Goal: Information Seeking & Learning: Learn about a topic

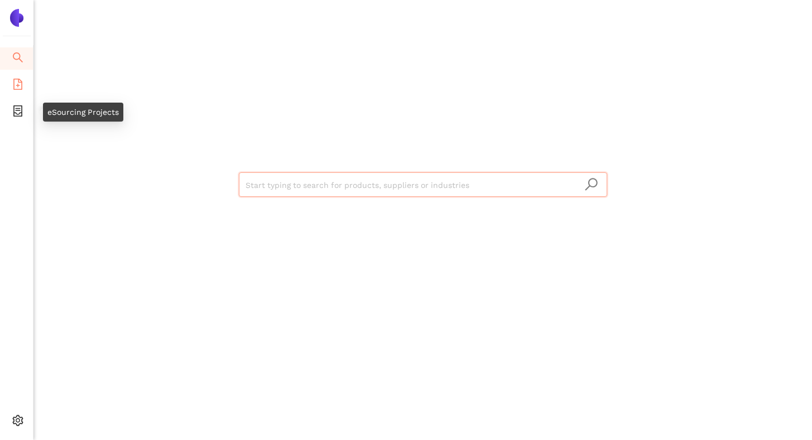
click at [18, 85] on icon "file-add" at bounding box center [17, 84] width 11 height 11
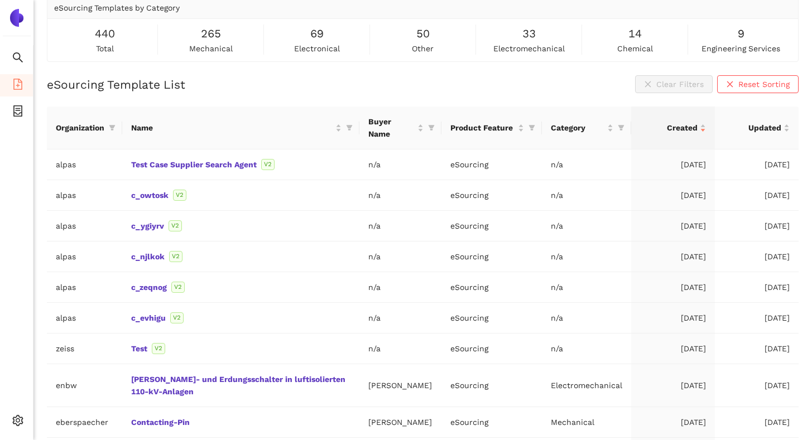
scroll to position [117, 0]
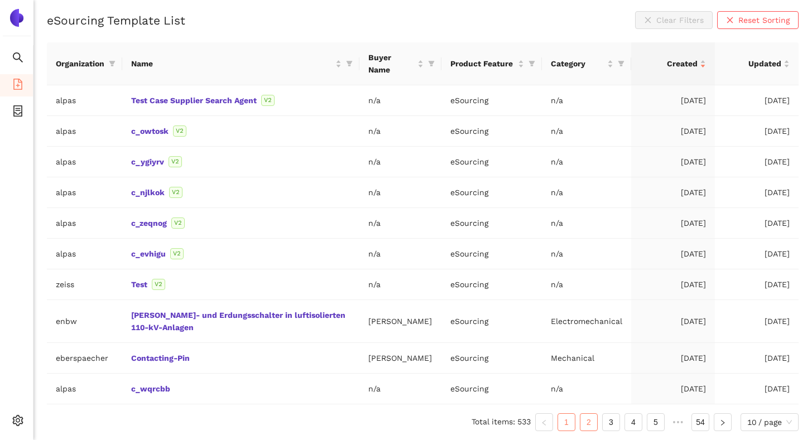
click at [587, 422] on link "2" at bounding box center [588, 422] width 17 height 17
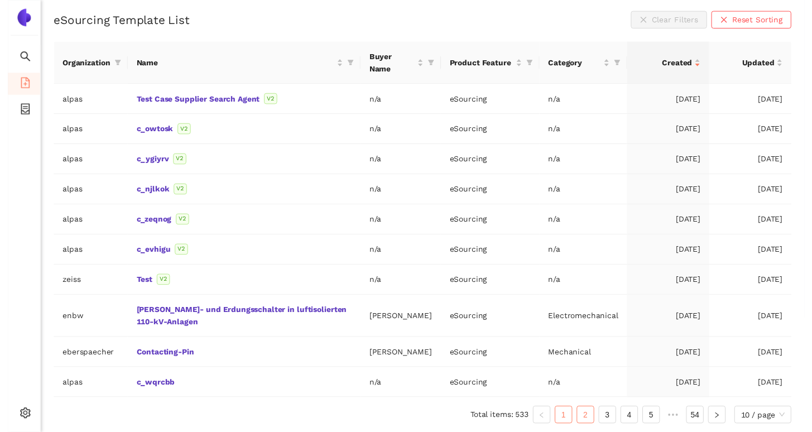
scroll to position [92, 0]
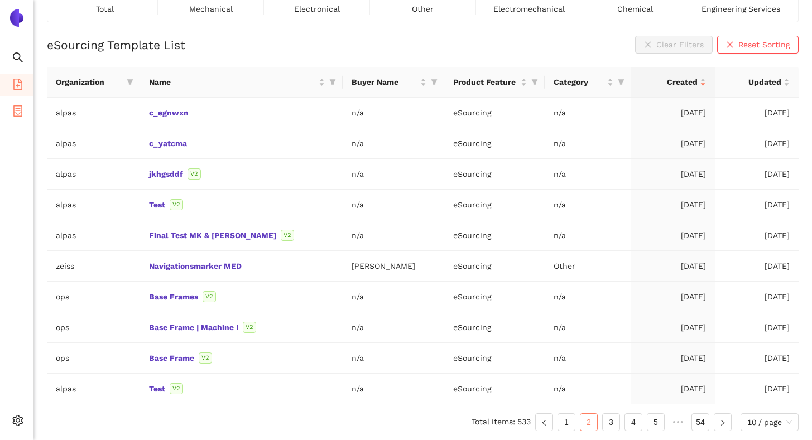
click at [24, 118] on li "eSourcing Projects" at bounding box center [16, 112] width 33 height 22
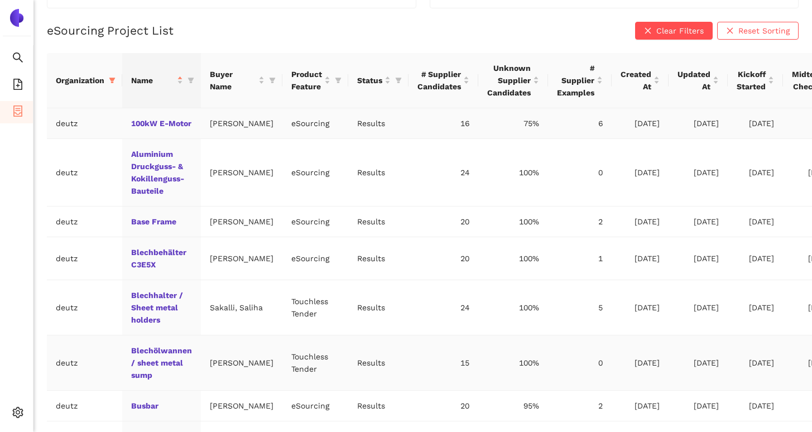
scroll to position [227, 0]
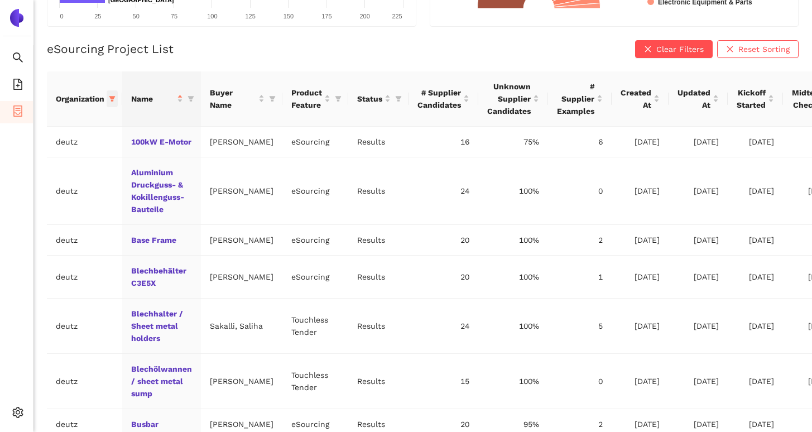
click at [108, 98] on span at bounding box center [112, 98] width 11 height 17
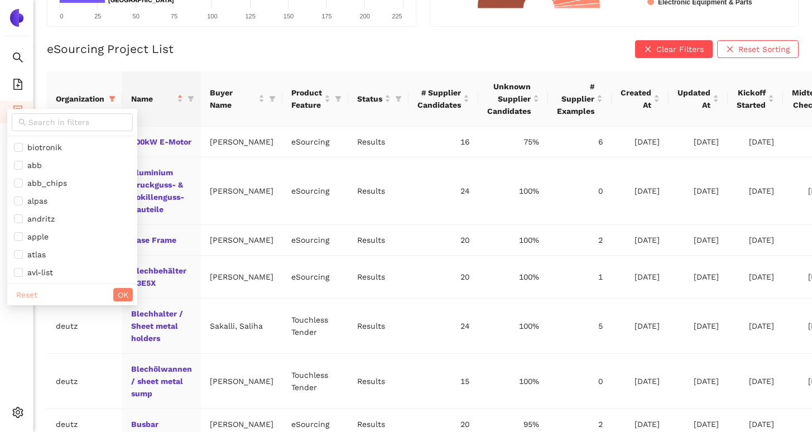
click at [26, 293] on span "Reset" at bounding box center [26, 294] width 21 height 12
checkbox input "false"
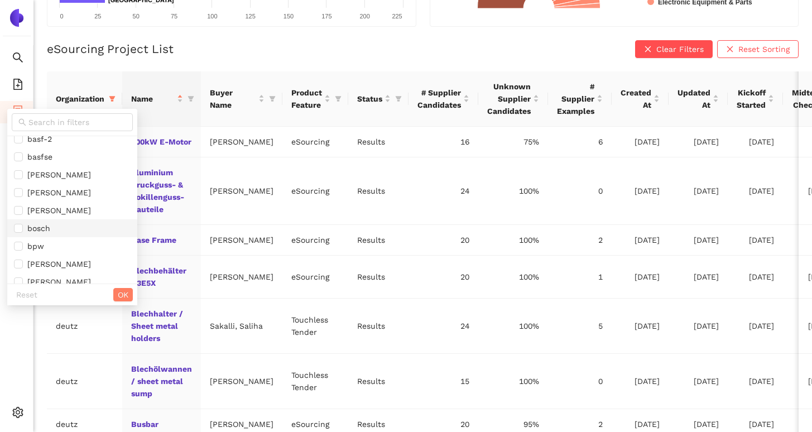
scroll to position [160, 0]
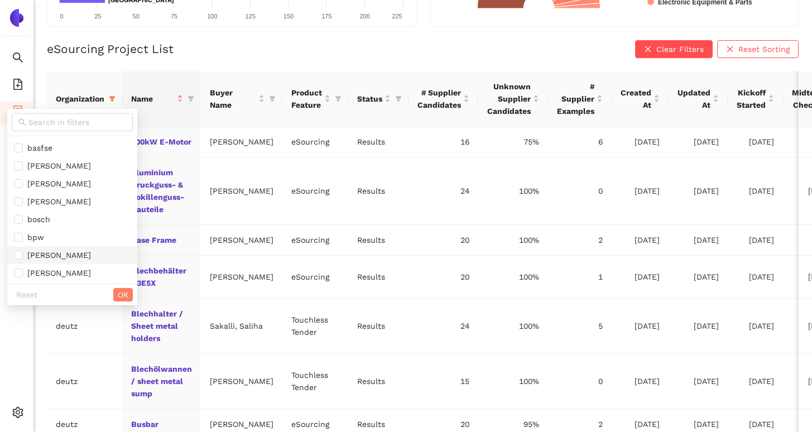
click at [26, 259] on span "[PERSON_NAME]" at bounding box center [57, 254] width 68 height 9
checkbox input "true"
click at [118, 294] on span "OK" at bounding box center [123, 294] width 11 height 12
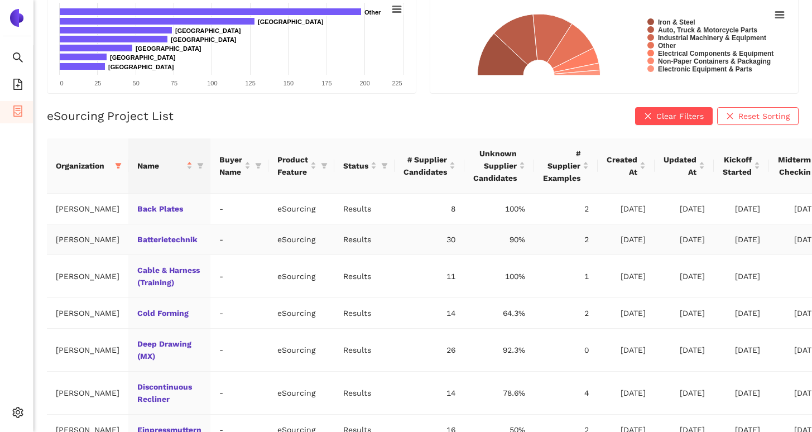
scroll to position [0, 0]
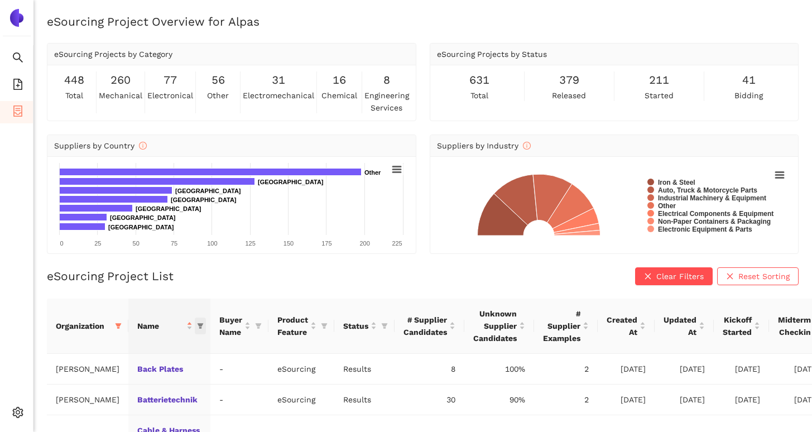
click at [197, 325] on icon "filter" at bounding box center [200, 326] width 6 height 6
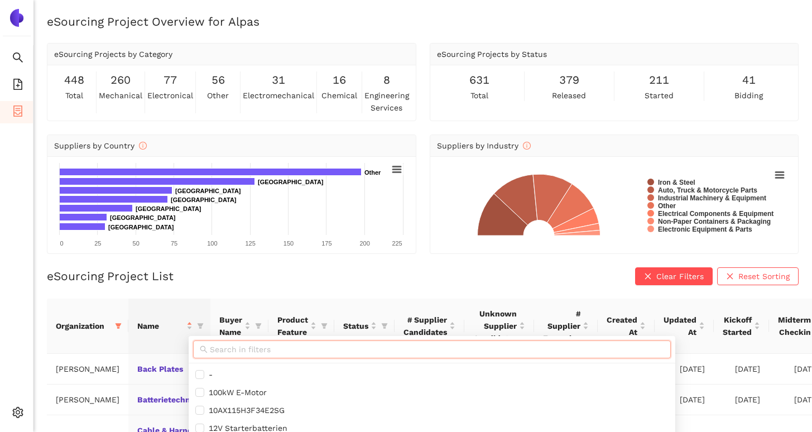
click at [242, 347] on input "text" at bounding box center [437, 349] width 454 height 12
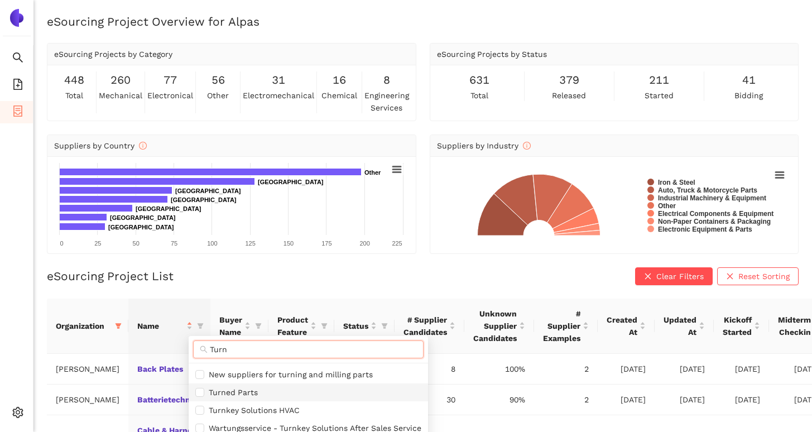
type input "Turn"
click at [245, 397] on span "Turned Parts" at bounding box center [231, 392] width 54 height 9
checkbox input "true"
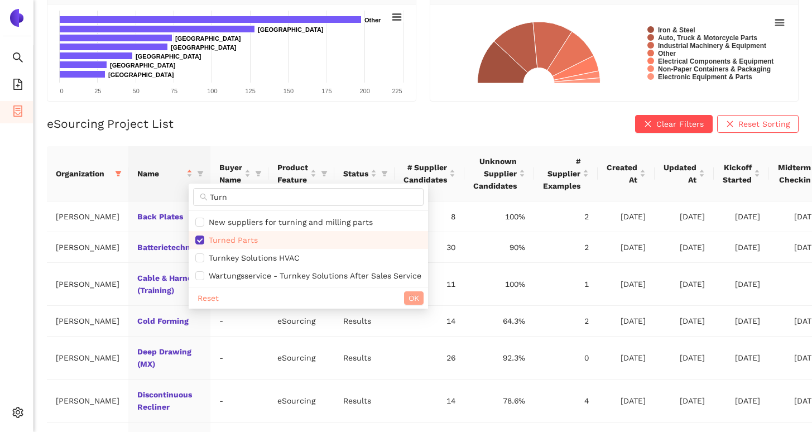
click at [416, 298] on span "OK" at bounding box center [413, 298] width 11 height 12
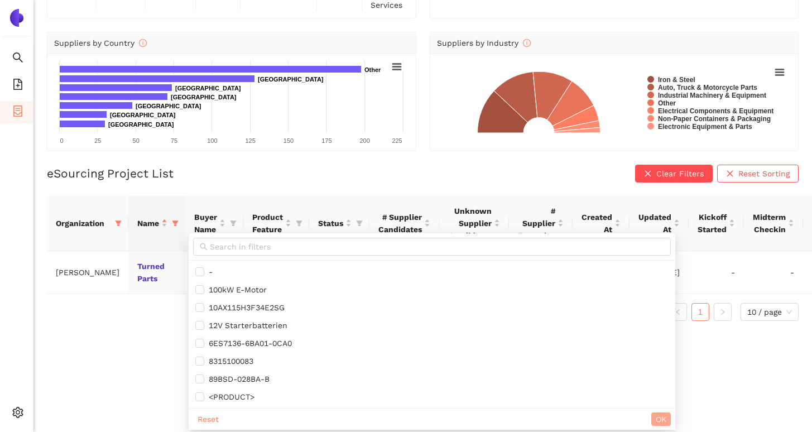
scroll to position [22, 0]
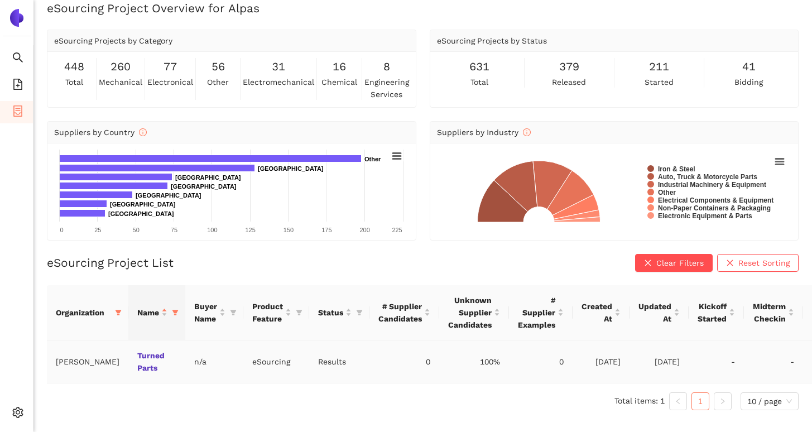
click at [133, 340] on td "Turned Parts" at bounding box center [156, 361] width 57 height 43
click at [0, 0] on link "Turned Parts" at bounding box center [0, 0] width 0 height 0
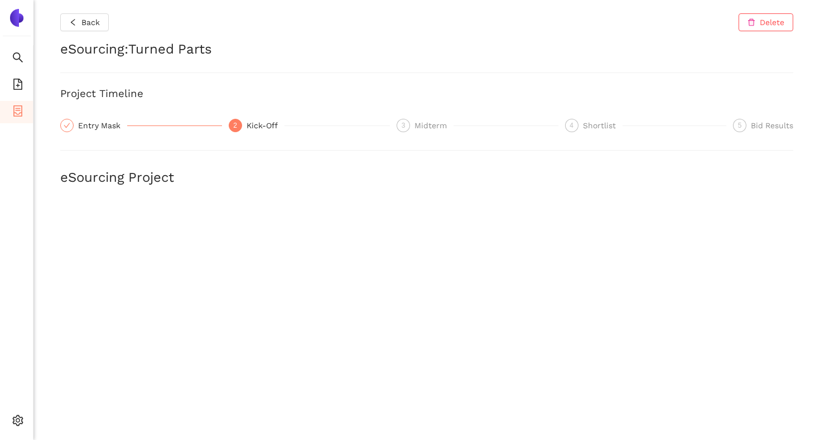
click at [394, 185] on h2 "eSourcing Project" at bounding box center [426, 177] width 733 height 19
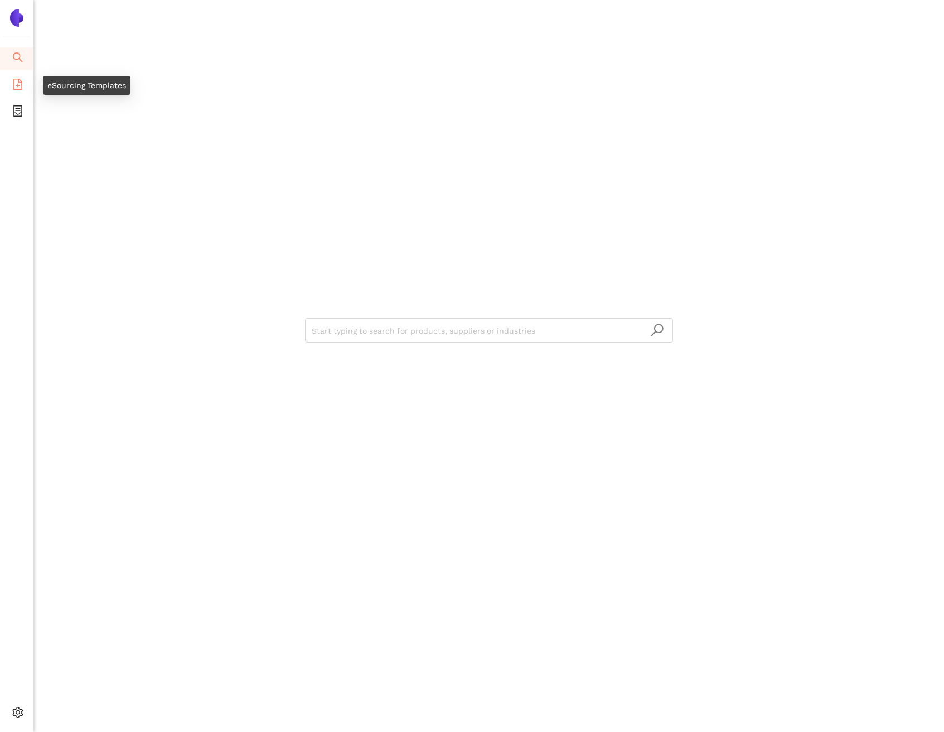
click at [21, 81] on icon "file-add" at bounding box center [17, 84] width 11 height 11
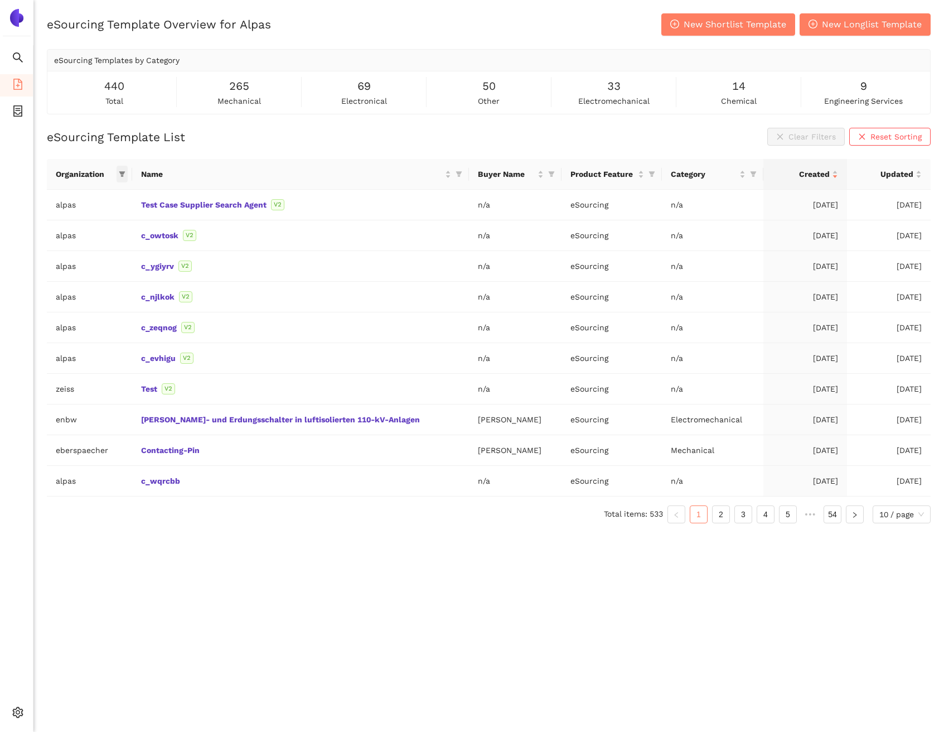
click at [125, 175] on icon "filter" at bounding box center [122, 174] width 7 height 7
click at [107, 201] on input "text" at bounding box center [91, 198] width 91 height 12
type input "zeiss"
click at [104, 223] on span "zeiss" at bounding box center [79, 223] width 97 height 12
checkbox input "true"
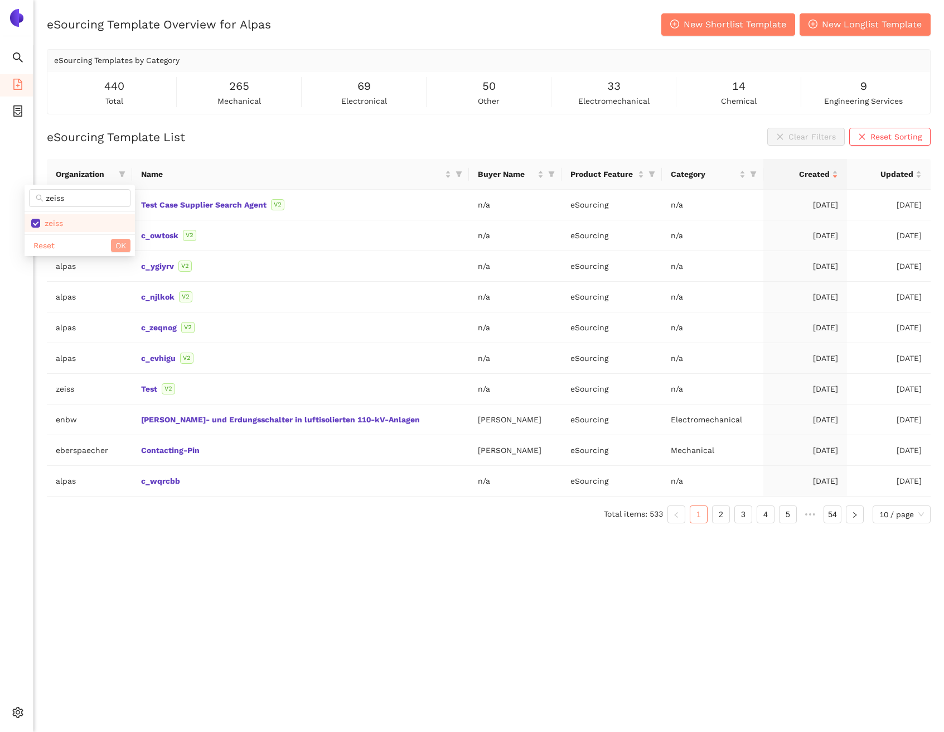
click at [117, 245] on span "OK" at bounding box center [120, 245] width 11 height 12
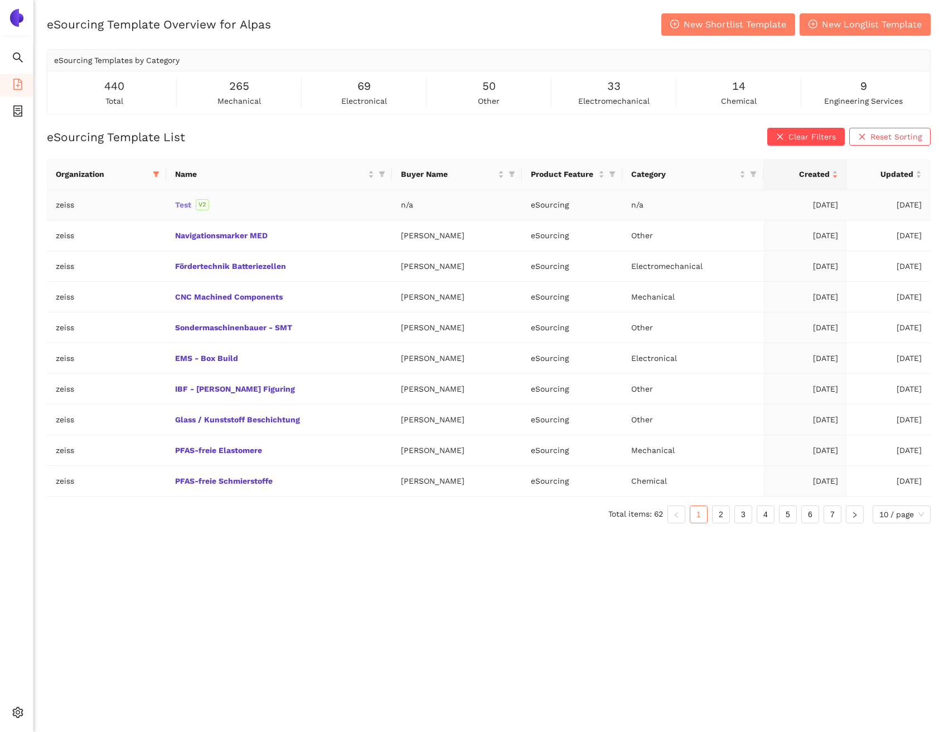
click at [0, 0] on link "Test" at bounding box center [0, 0] width 0 height 0
click at [205, 532] on div "Organization Name Buyer Name Product Feature Category Created Updated zeiss Tes…" at bounding box center [489, 345] width 884 height 373
click at [0, 0] on link "Test" at bounding box center [0, 0] width 0 height 0
click at [155, 172] on icon "filter" at bounding box center [156, 175] width 6 height 6
click at [75, 374] on span "Reset" at bounding box center [69, 370] width 21 height 12
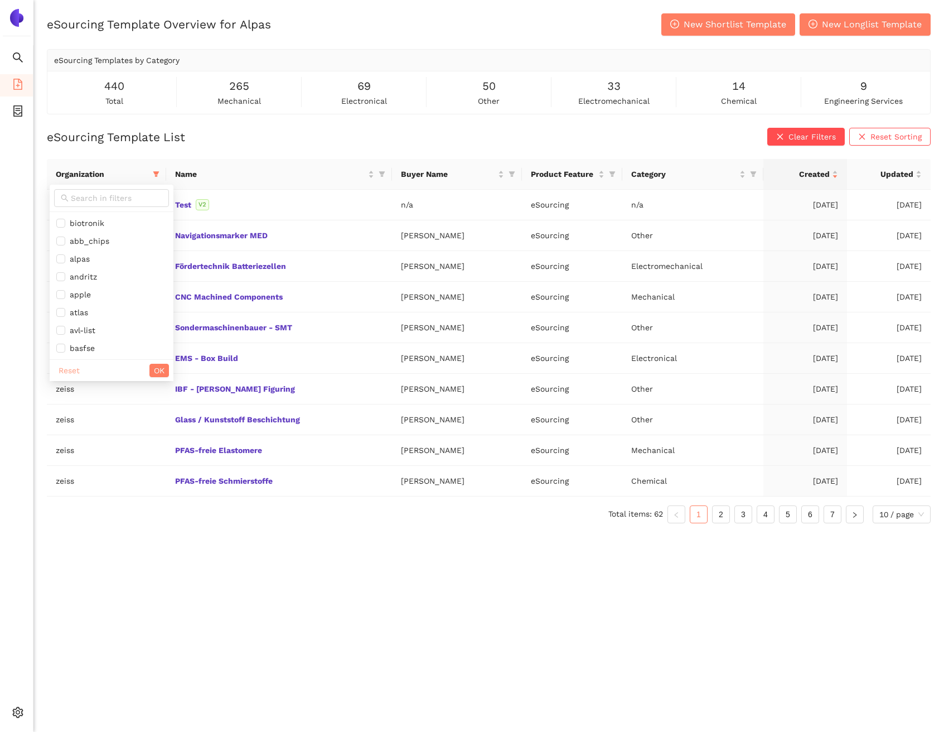
checkbox input "false"
click at [154, 369] on span "OK" at bounding box center [159, 370] width 11 height 12
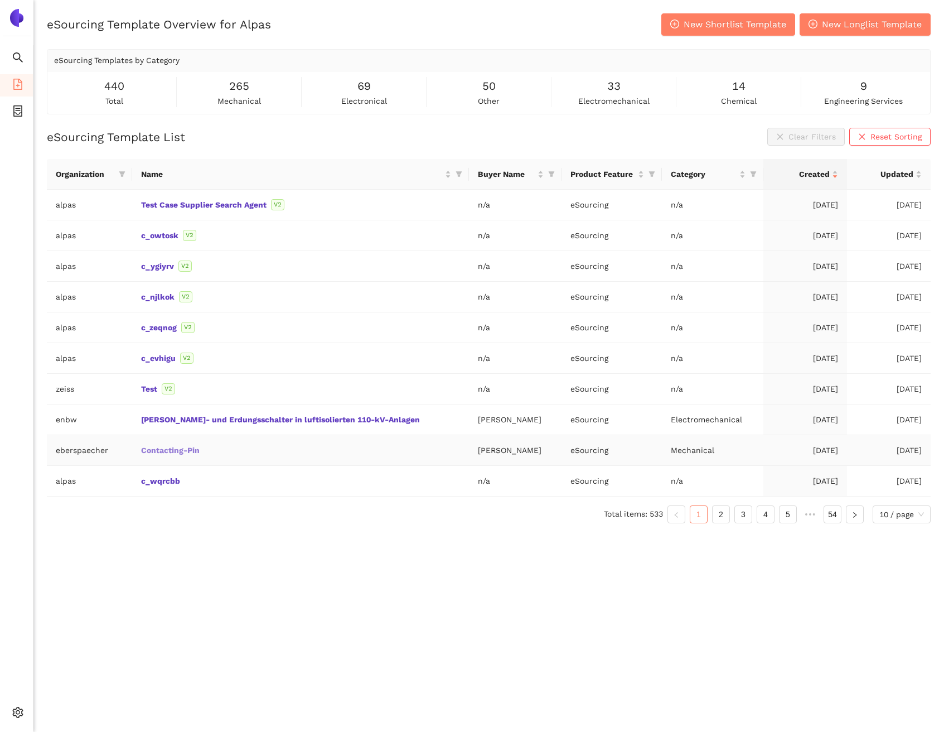
click at [0, 0] on link "Contacting-Pin" at bounding box center [0, 0] width 0 height 0
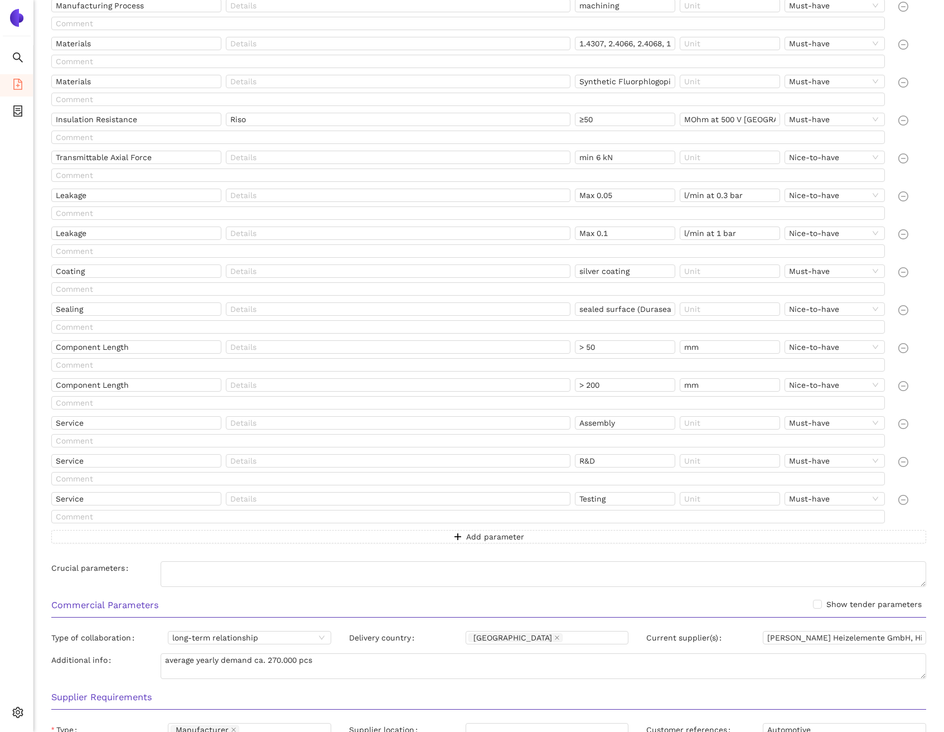
scroll to position [538, 0]
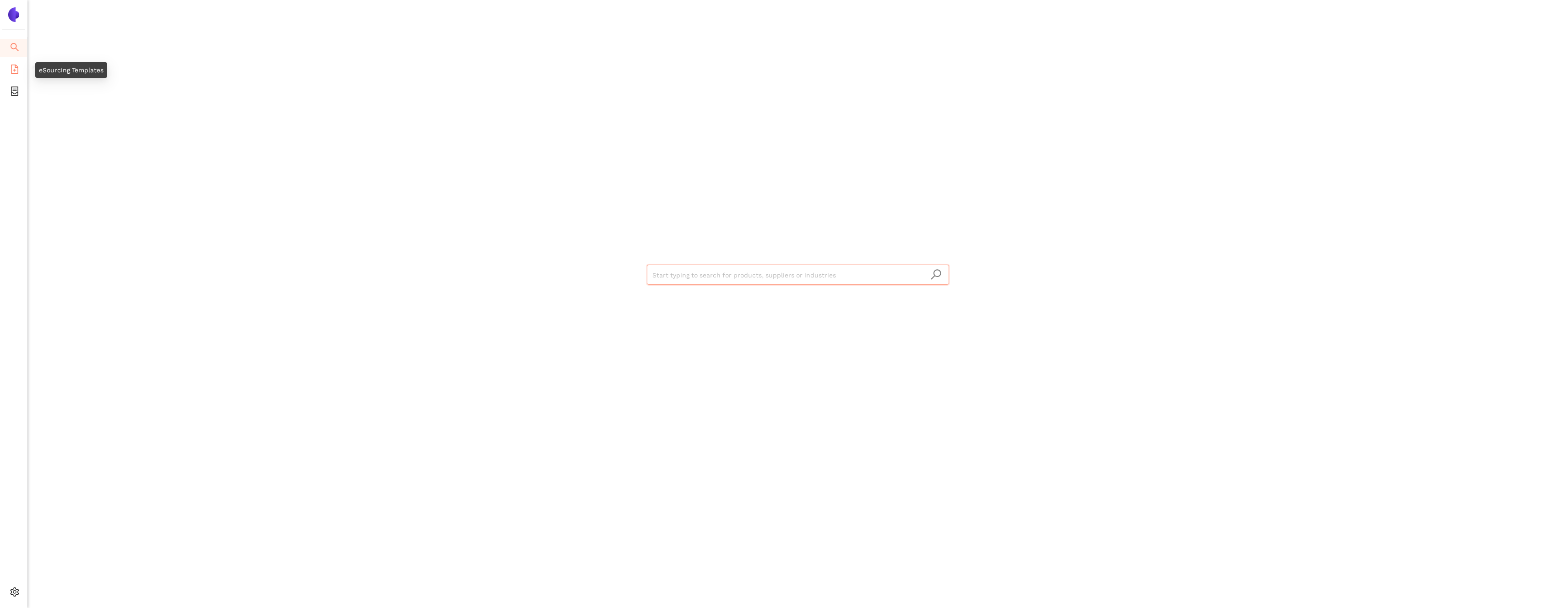
click at [21, 71] on li "eSourcing Templates" at bounding box center [13, 70] width 27 height 18
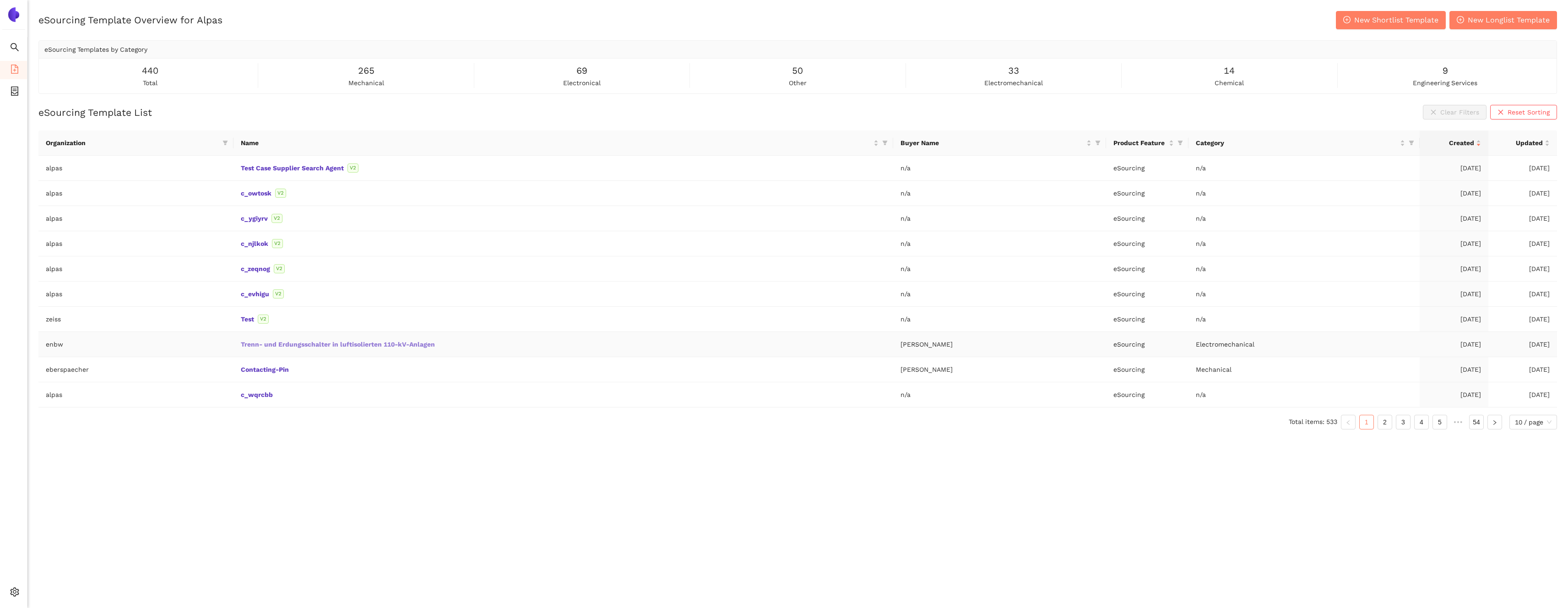
click at [0, 0] on link "[PERSON_NAME]- und Erdungsschalter in luftisolierten 110-kV-Anlagen" at bounding box center [0, 0] width 0 height 0
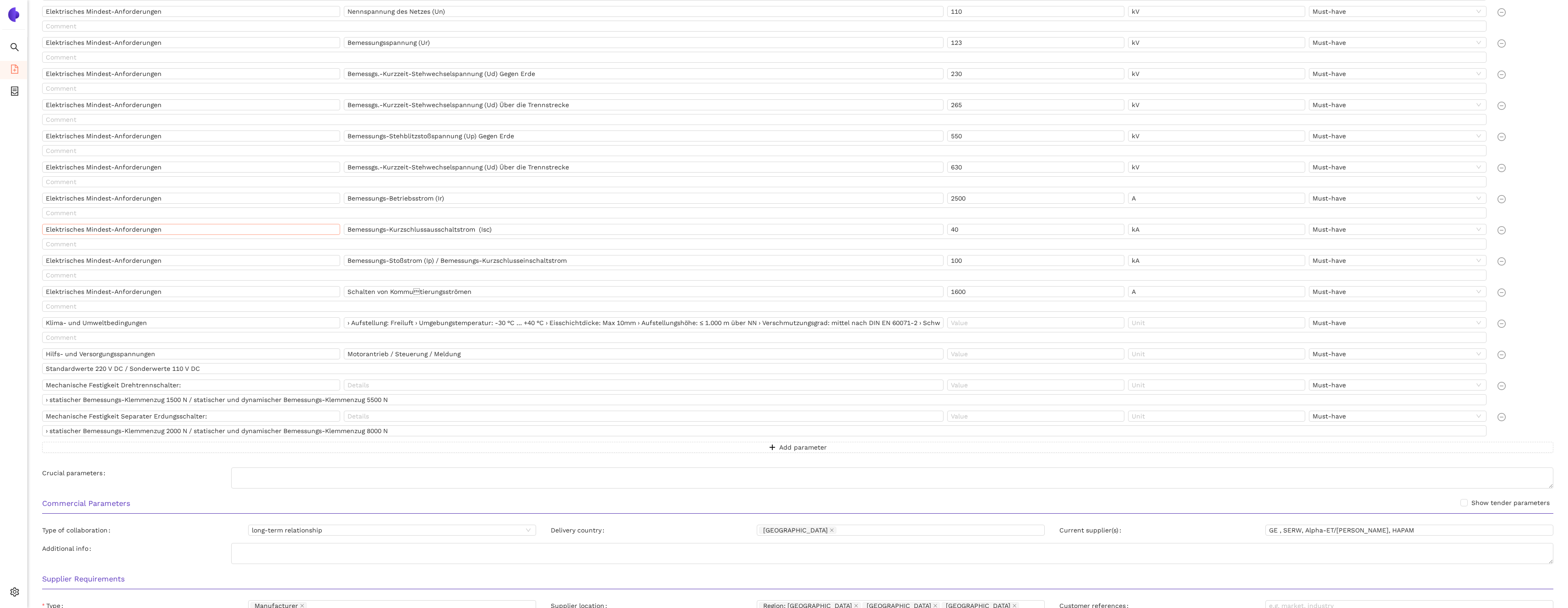
scroll to position [220, 0]
